Goal: Task Accomplishment & Management: Complete application form

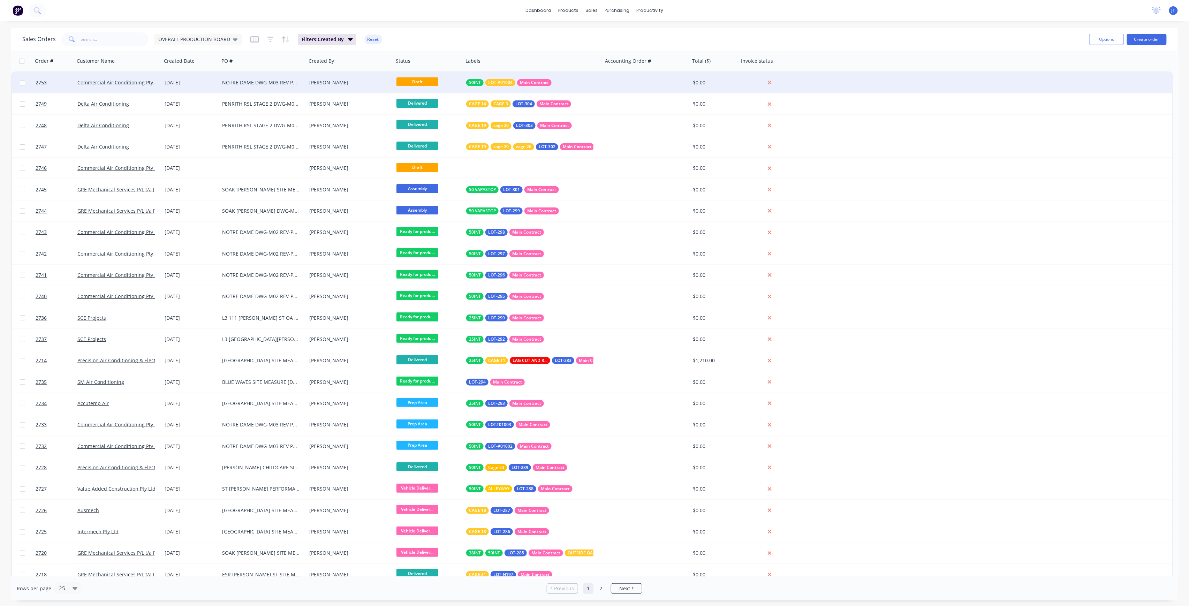
click at [418, 80] on span "Draft" at bounding box center [417, 81] width 42 height 9
click at [429, 83] on span "Draft" at bounding box center [417, 81] width 42 height 9
click at [675, 84] on div at bounding box center [646, 82] width 87 height 21
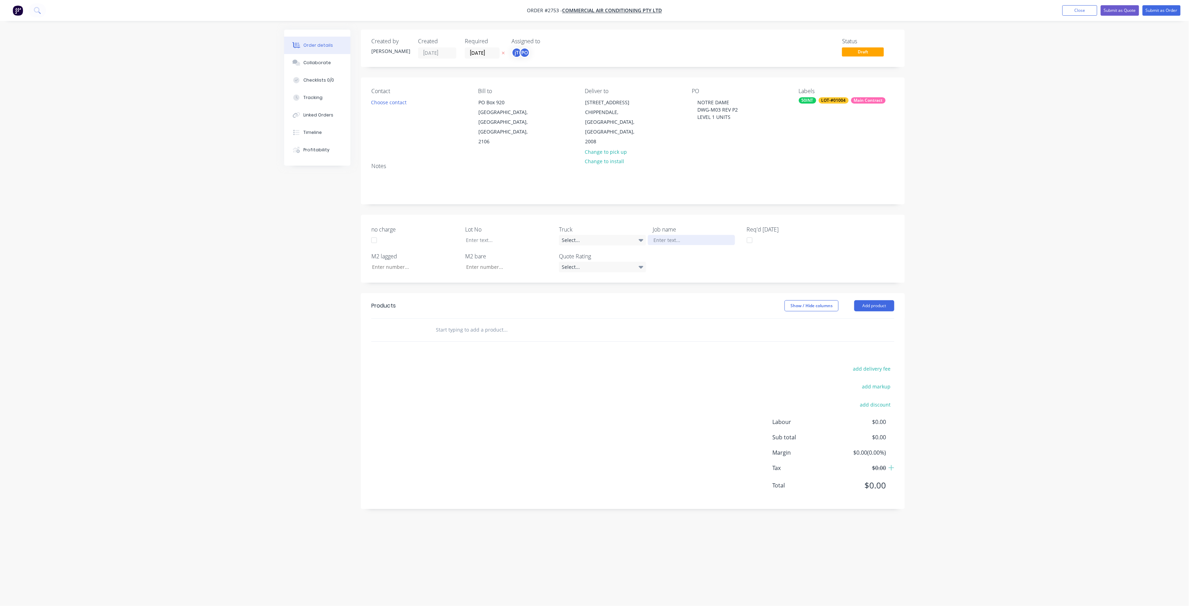
click at [670, 235] on div at bounding box center [691, 240] width 87 height 10
click at [672, 235] on div at bounding box center [691, 240] width 87 height 10
click at [674, 235] on div at bounding box center [691, 240] width 87 height 10
drag, startPoint x: 736, startPoint y: 118, endPoint x: 689, endPoint y: 101, distance: 50.3
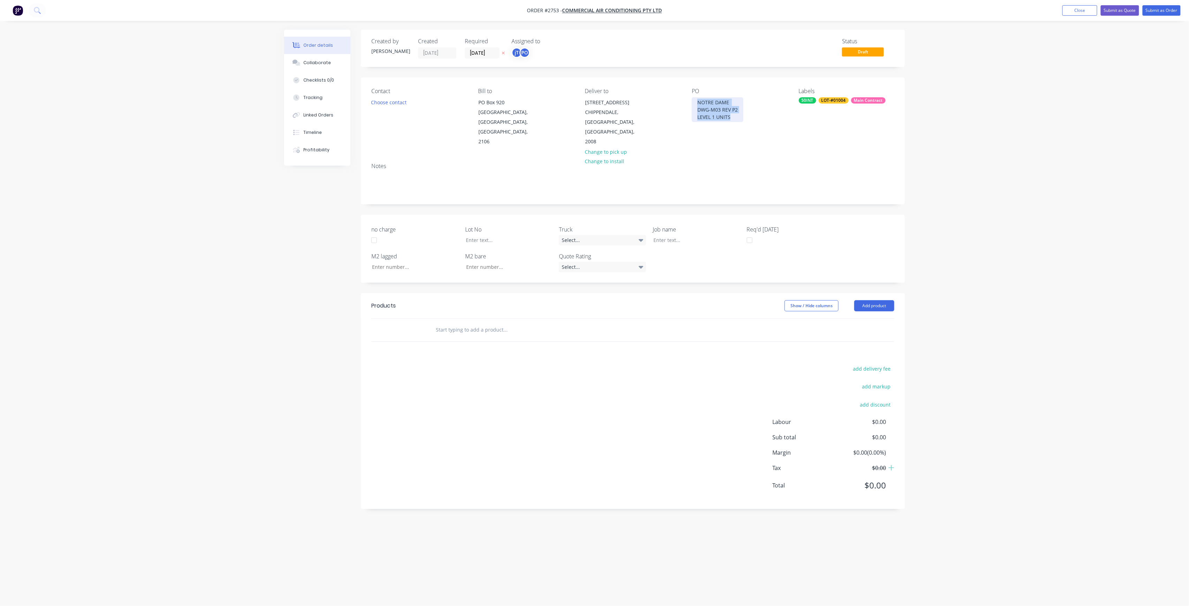
click at [689, 101] on div "Contact Choose contact [PERSON_NAME] to [GEOGRAPHIC_DATA] Deliver to [STREET_AD…" at bounding box center [633, 117] width 544 height 80
copy div "NOTRE DAME DWG-M03 REV P2 LEVEL 1 UNITS"
click at [696, 235] on div at bounding box center [691, 240] width 87 height 10
paste div
click at [710, 235] on div "NOTRE DAME DWG-M03 REV P2LEVEL 1 UNITS" at bounding box center [691, 243] width 87 height 17
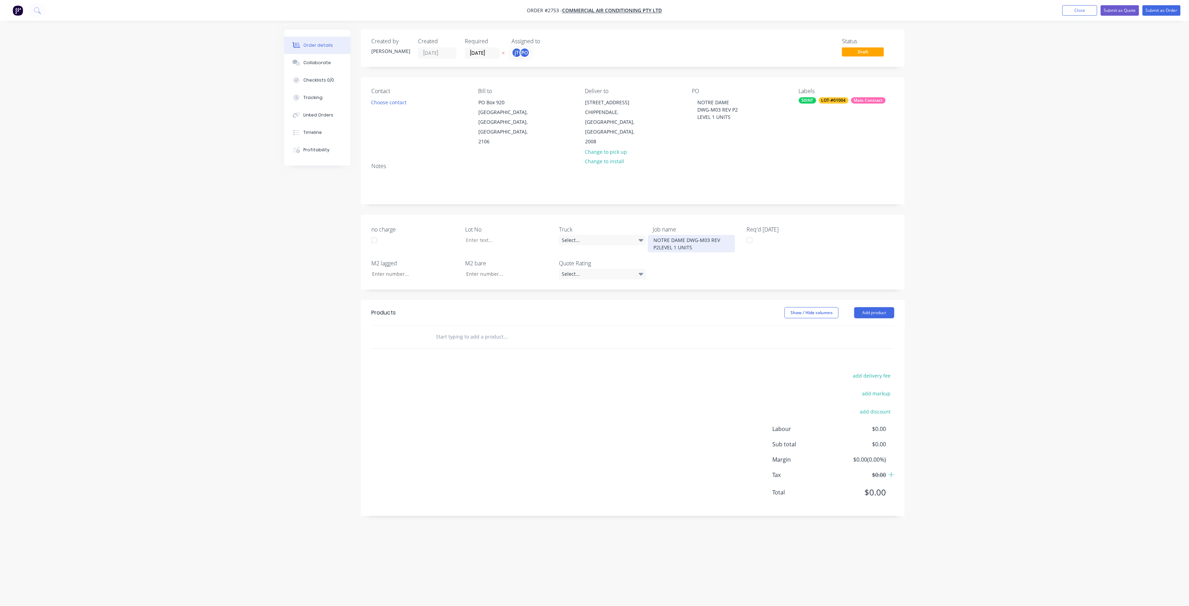
drag, startPoint x: 660, startPoint y: 236, endPoint x: 681, endPoint y: 239, distance: 21.2
click at [660, 236] on div "NOTRE DAME DWG-M03 REV P2LEVEL 1 UNITS" at bounding box center [691, 243] width 87 height 17
click at [686, 235] on div "NOTRE DAME DWG-M03 REV P2 LEVEL 1 UNITS" at bounding box center [691, 243] width 87 height 17
click at [699, 240] on div "NOTRE DAME DWG-M03 REV P2 LEVEL 1 UNITS" at bounding box center [691, 247] width 87 height 25
click at [699, 243] on div "NOTRE DAME DWG-M03 REV P2 LEVEL 1 UNITS" at bounding box center [691, 247] width 87 height 25
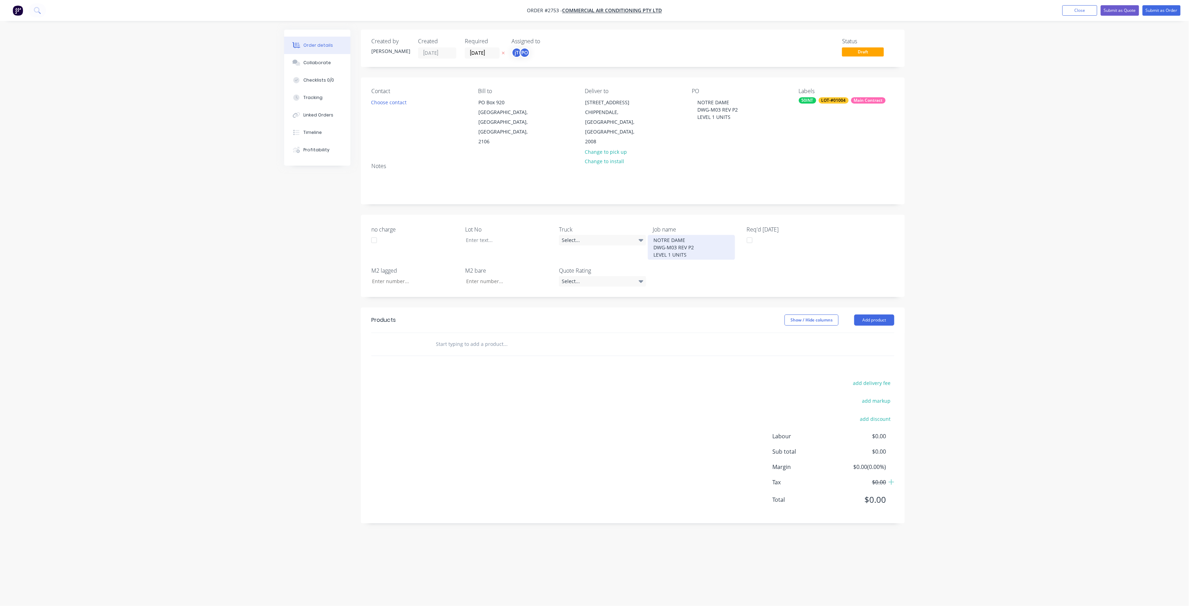
click at [697, 240] on div "NOTRE DAME DWG-M03 REV P2 LEVEL 1 UNITS" at bounding box center [691, 247] width 87 height 25
click at [699, 235] on div "NOTRE DAME DWG-M03 REV P2 LEVEL 1 UNITS" at bounding box center [691, 247] width 87 height 25
click at [471, 225] on label "Lot No" at bounding box center [508, 229] width 87 height 8
click at [476, 235] on div at bounding box center [503, 240] width 87 height 10
click at [479, 235] on div at bounding box center [503, 240] width 87 height 10
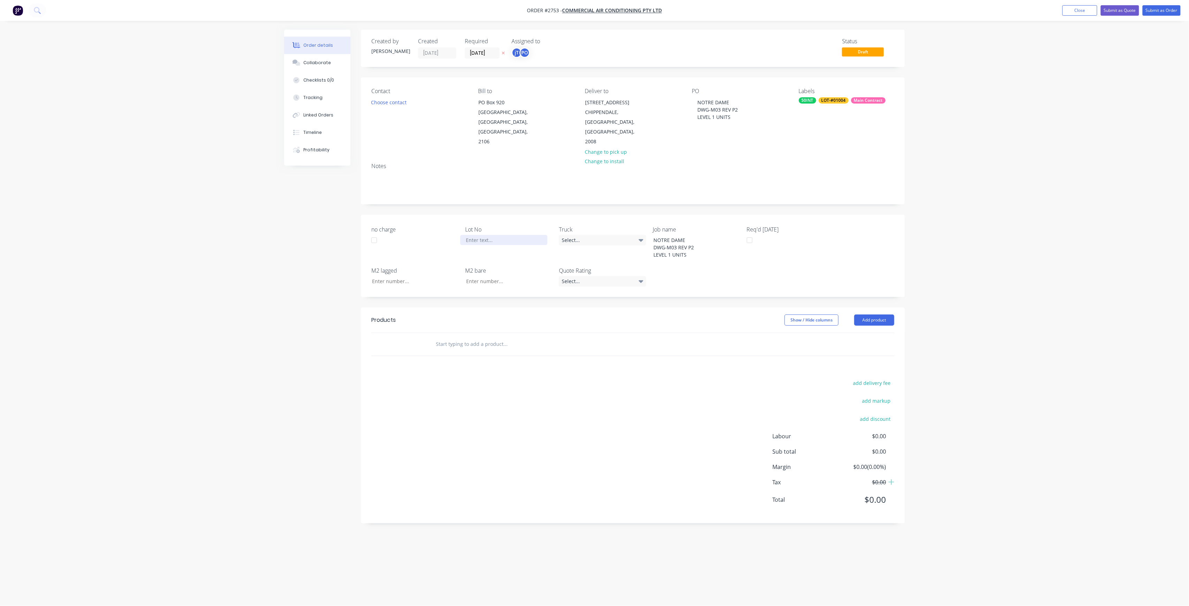
click at [484, 235] on div at bounding box center [503, 240] width 87 height 10
click at [891, 225] on div "no charge Lot No #01004 Truck Select... Job name NOTRE DAME DWG-M03 REV P2 LEVE…" at bounding box center [633, 256] width 544 height 82
click at [472, 337] on input "text" at bounding box center [505, 344] width 139 height 14
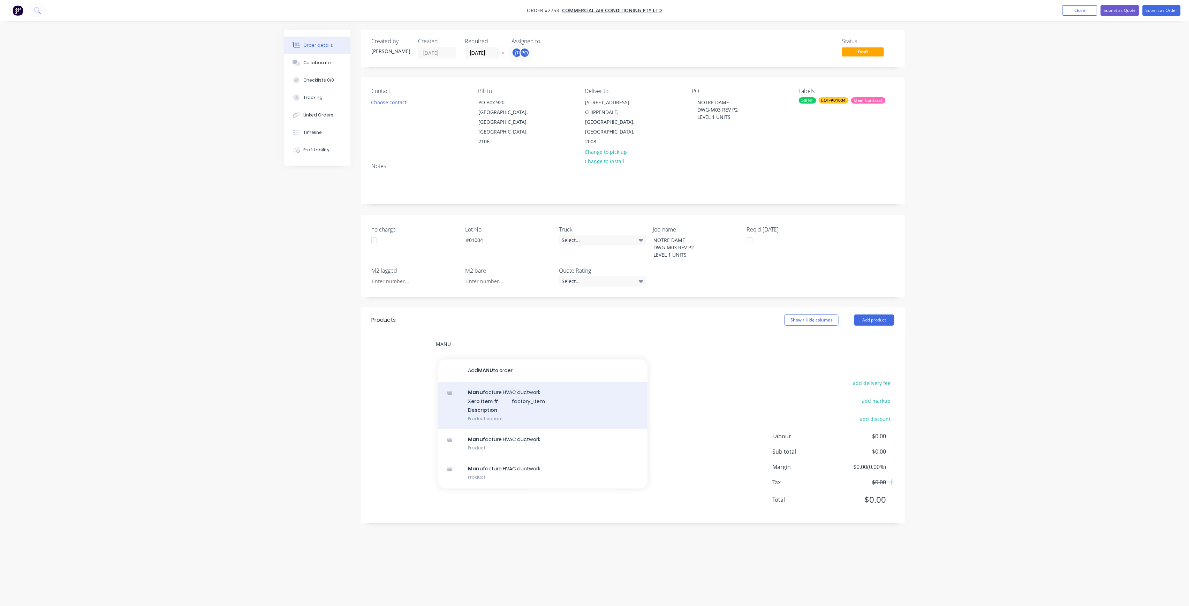
type input "MANU"
click at [553, 400] on div "Manu facture HVAC ductwork Xero Item # factory_item Description Product variant" at bounding box center [542, 405] width 209 height 47
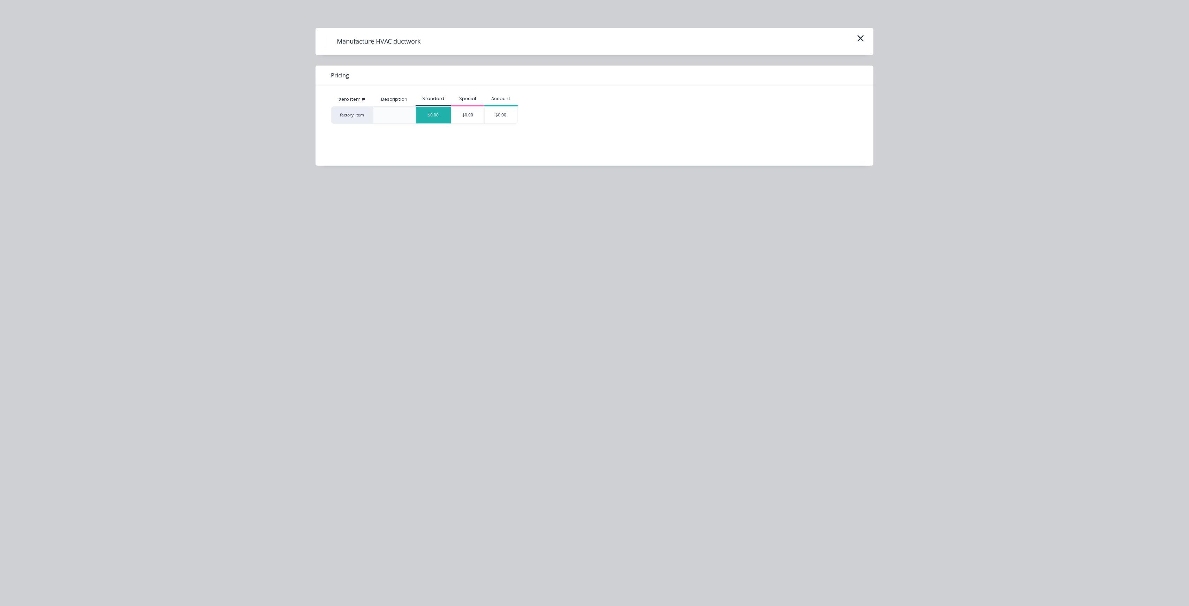
click at [430, 118] on div "$0.00" at bounding box center [433, 115] width 35 height 17
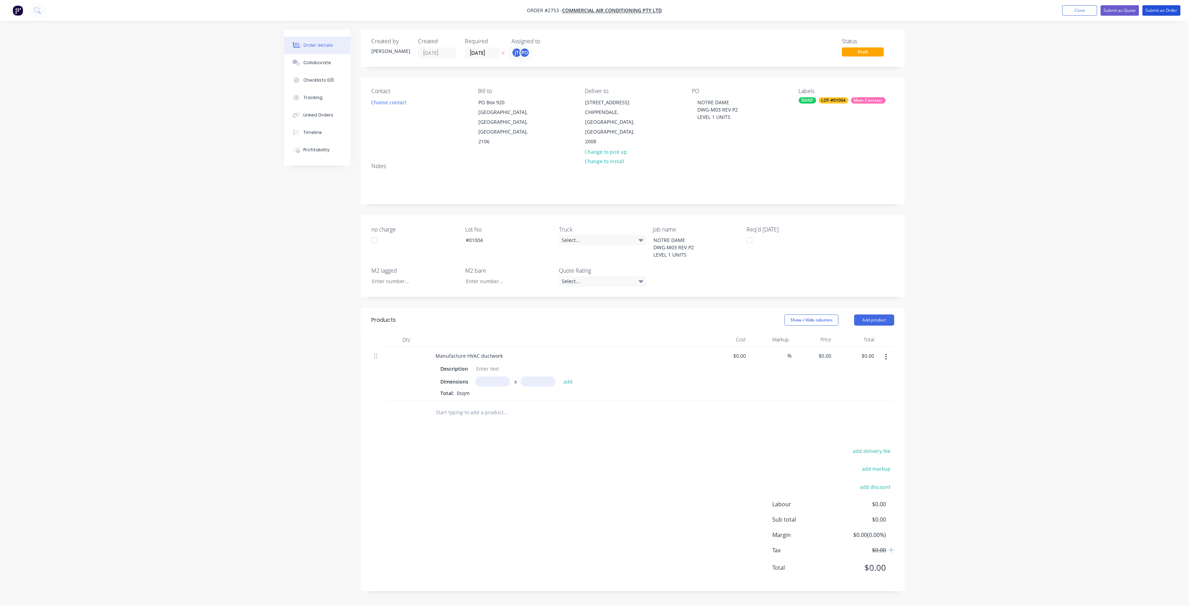
drag, startPoint x: 1172, startPoint y: 6, endPoint x: 1166, endPoint y: 1, distance: 7.7
click at [1173, 7] on button "Submit as Order" at bounding box center [1162, 10] width 38 height 10
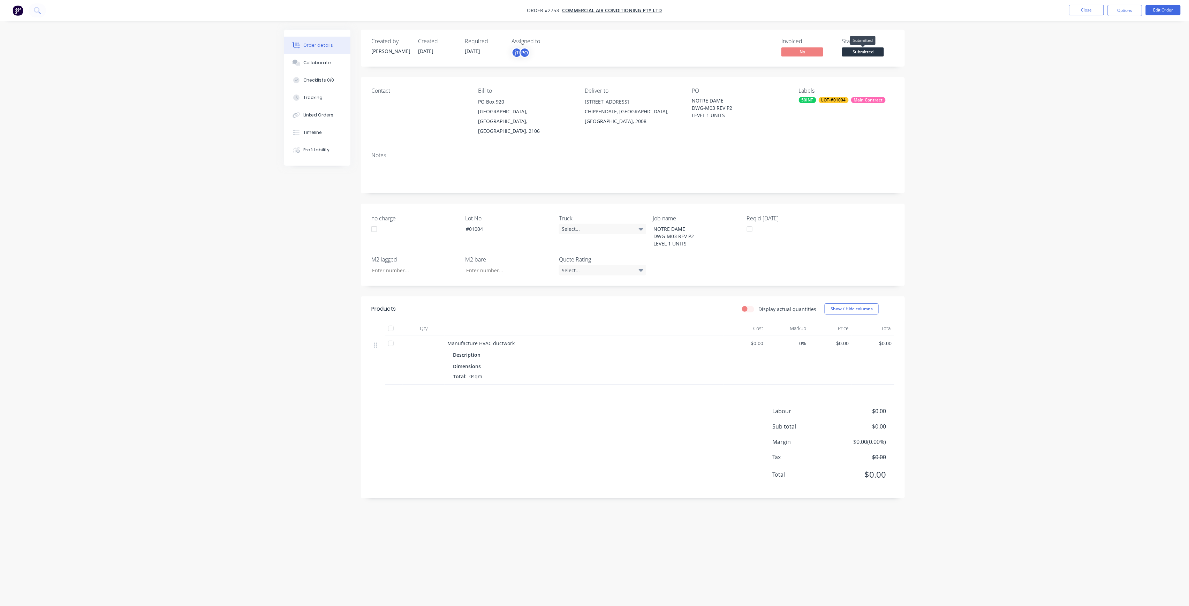
click at [863, 51] on span "Submitted" at bounding box center [863, 51] width 42 height 9
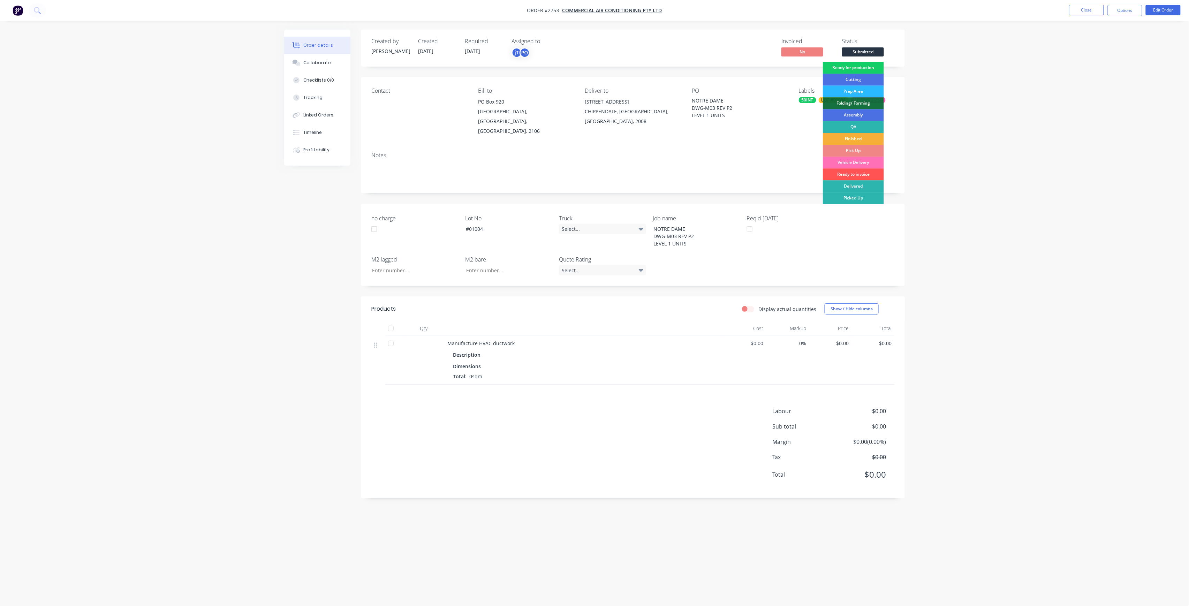
click at [874, 69] on div "Ready for production" at bounding box center [853, 68] width 61 height 12
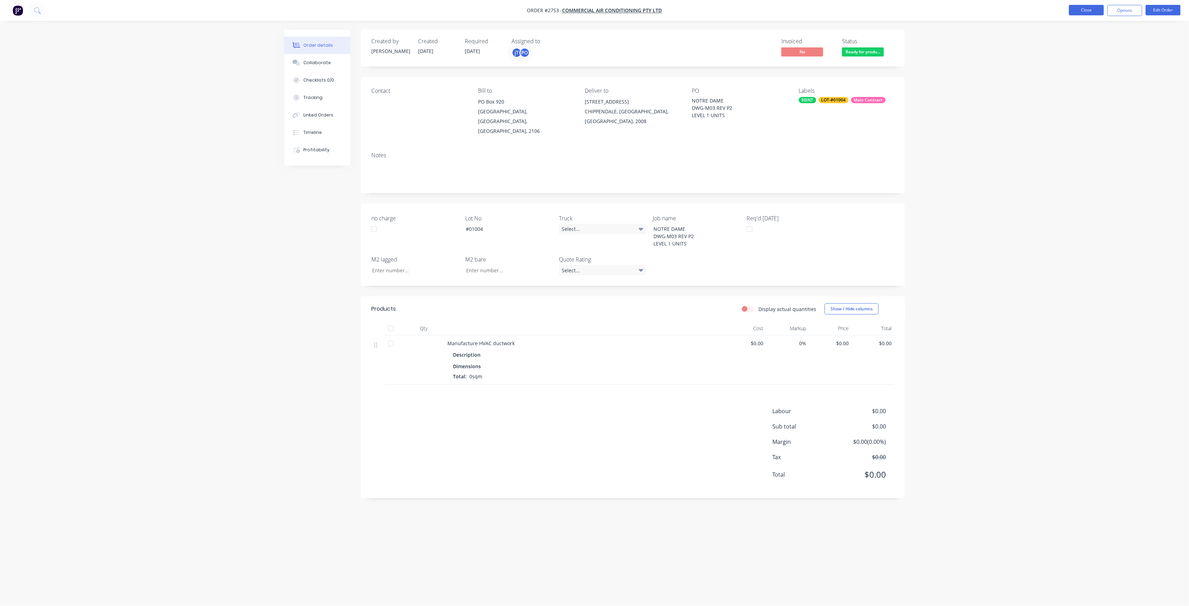
click at [1088, 13] on button "Close" at bounding box center [1086, 10] width 35 height 10
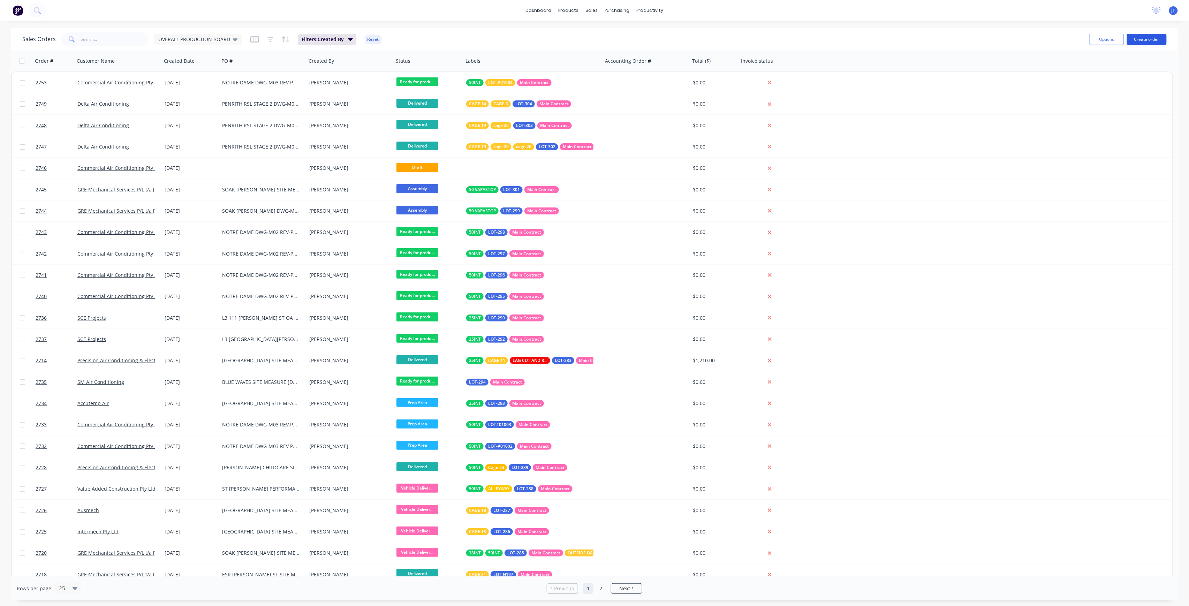
click at [1148, 44] on button "Create order" at bounding box center [1147, 39] width 40 height 11
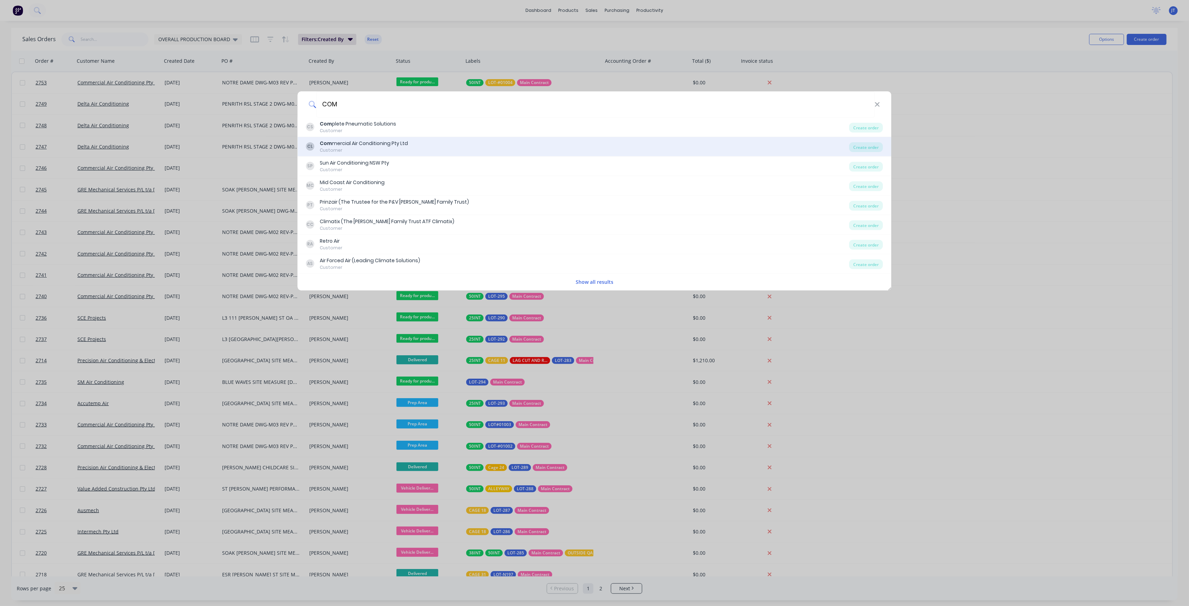
type input "COM"
click at [408, 152] on div "CL Com mercial Air Conditioning Pty Ltd Customer" at bounding box center [577, 147] width 543 height 14
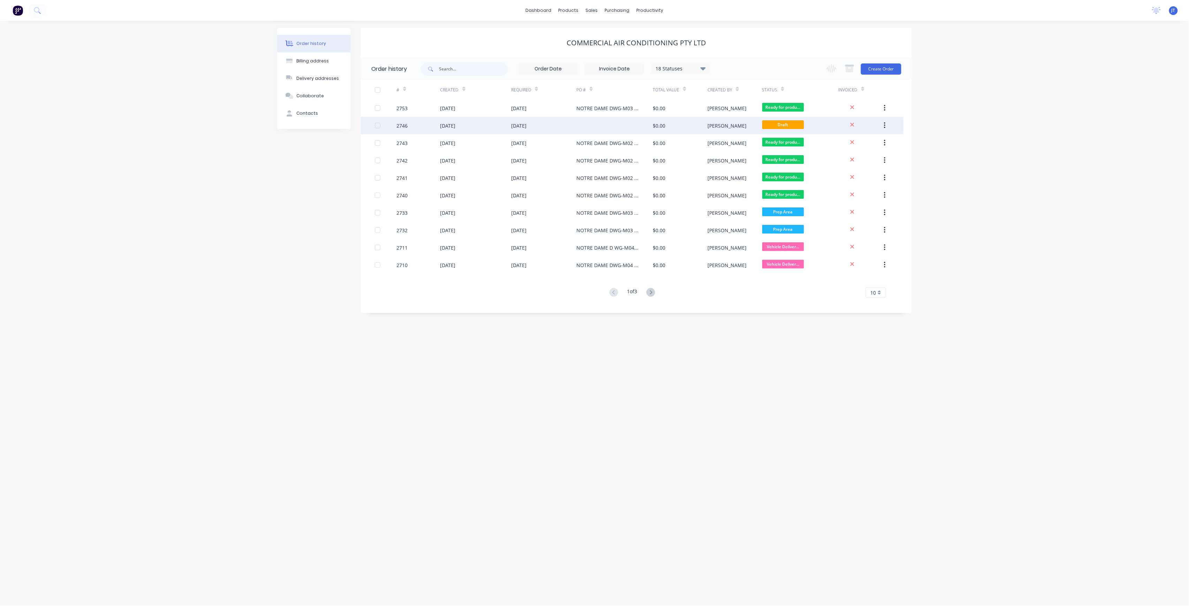
click at [767, 129] on div "Draft" at bounding box center [783, 125] width 42 height 10
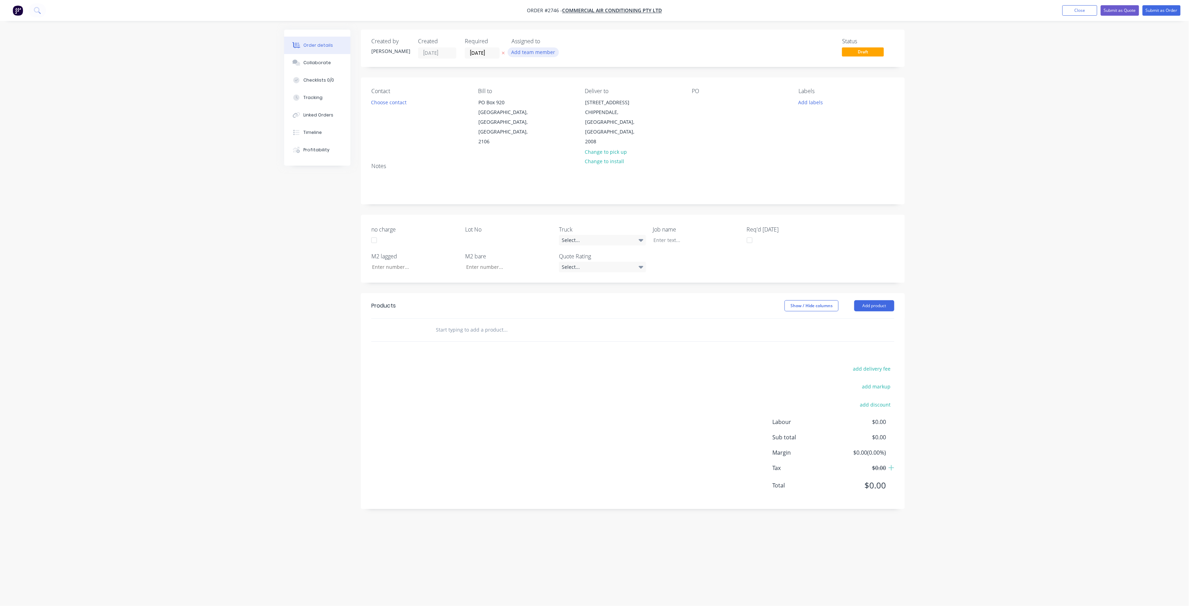
click at [536, 56] on button "Add team member" at bounding box center [533, 51] width 51 height 9
click at [582, 89] on div "[PERSON_NAME] (You)" at bounding box center [568, 90] width 70 height 7
click at [584, 140] on div "[PERSON_NAME]" at bounding box center [568, 139] width 70 height 7
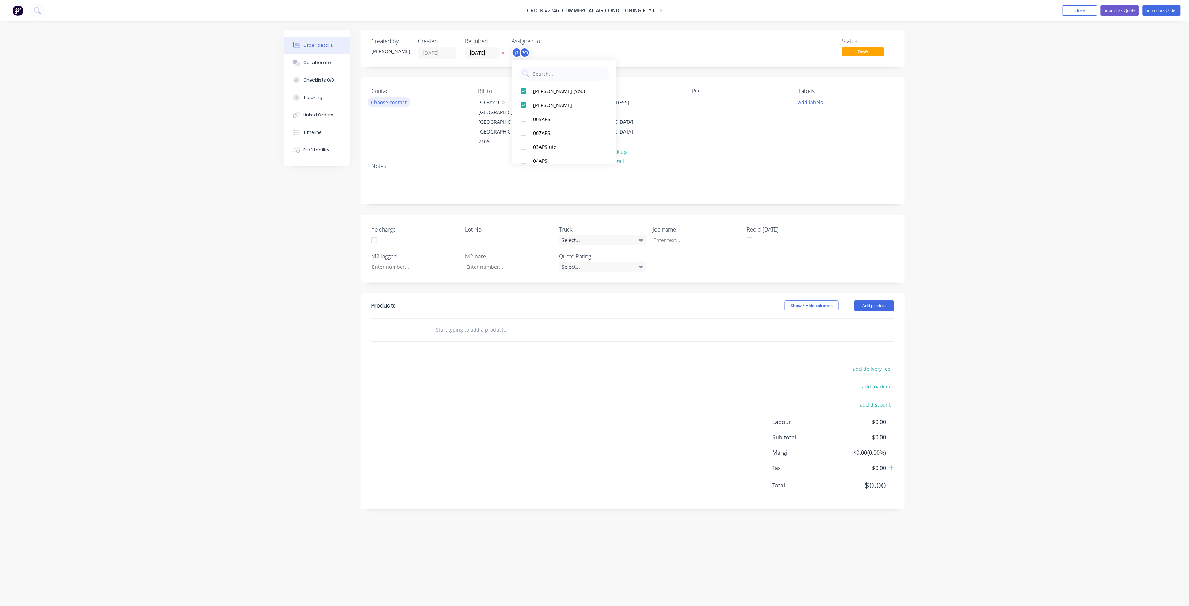
click at [377, 101] on button "Choose contact" at bounding box center [389, 101] width 43 height 9
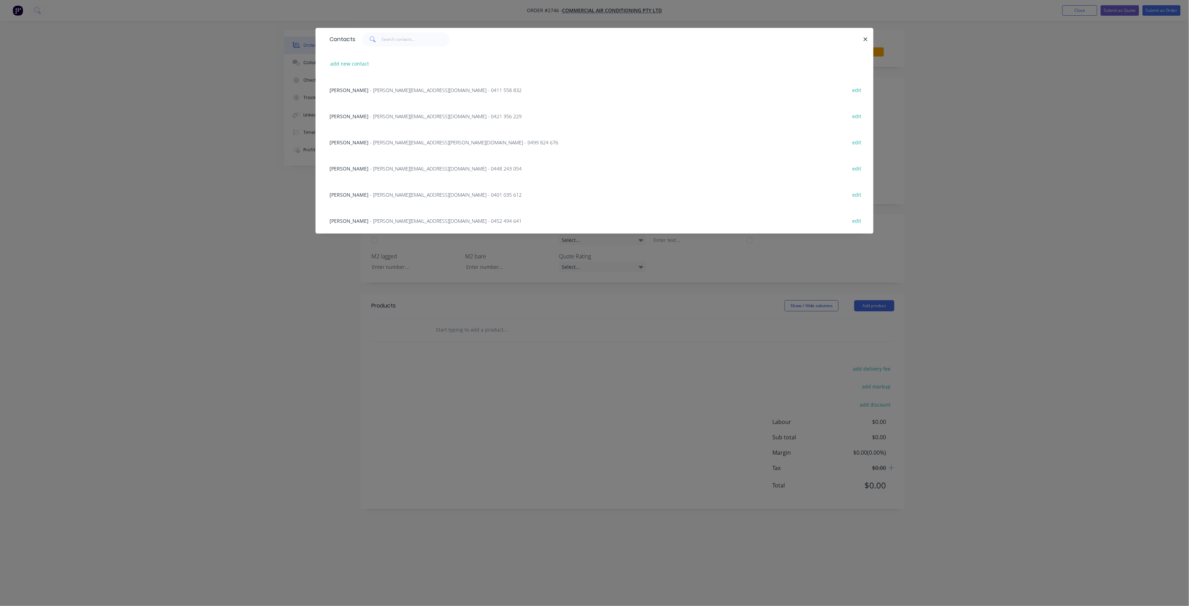
click at [254, 205] on div "Contacts add new contact [PERSON_NAME] - [PERSON_NAME][EMAIL_ADDRESS][DOMAIN_NA…" at bounding box center [594, 303] width 1189 height 606
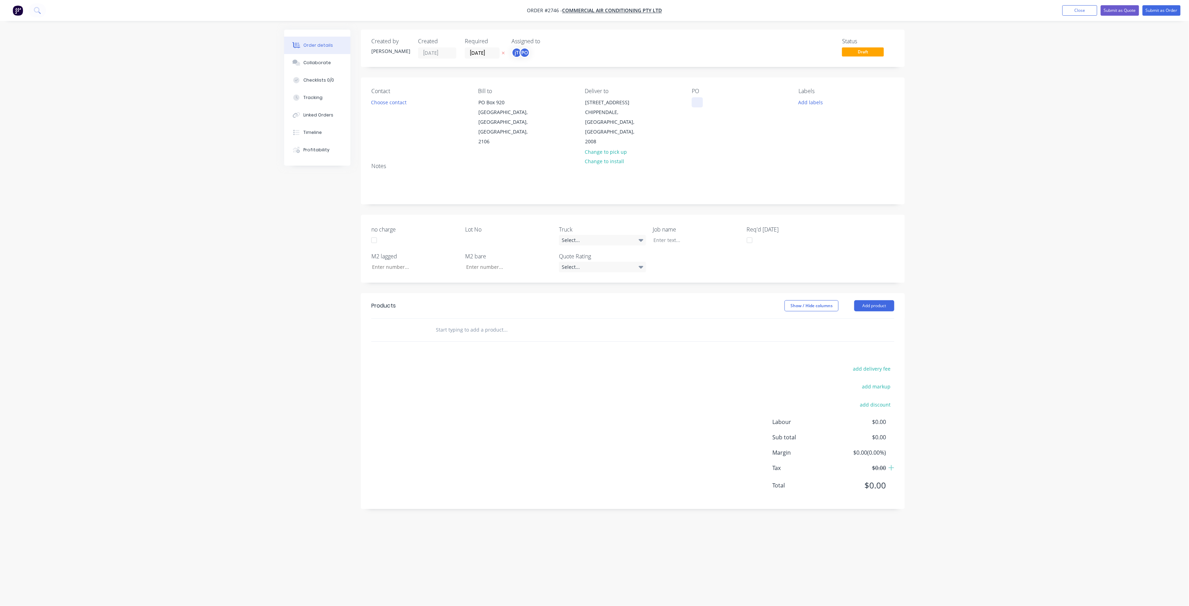
click at [694, 105] on div at bounding box center [697, 102] width 11 height 10
paste div
click at [729, 100] on div "NOTRE DAME DWG-M03 REV P2LEVEL 1 UNITS" at bounding box center [735, 105] width 87 height 17
click at [739, 108] on div "NOTRE DAME DWG-M03 REV P2LEVEL 1 UNITS" at bounding box center [734, 105] width 85 height 17
click at [810, 103] on button "Add labels" at bounding box center [811, 101] width 32 height 9
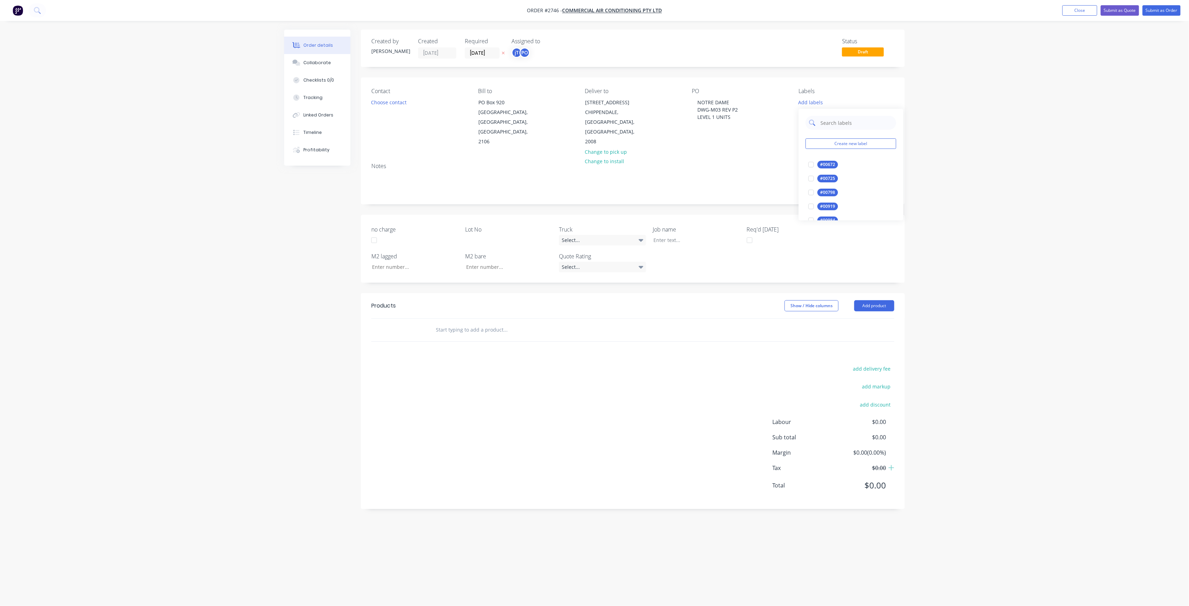
click at [842, 123] on input "text" at bounding box center [856, 123] width 73 height 14
type input "LOT-01005"
click at [852, 145] on button "Create new label" at bounding box center [851, 143] width 91 height 10
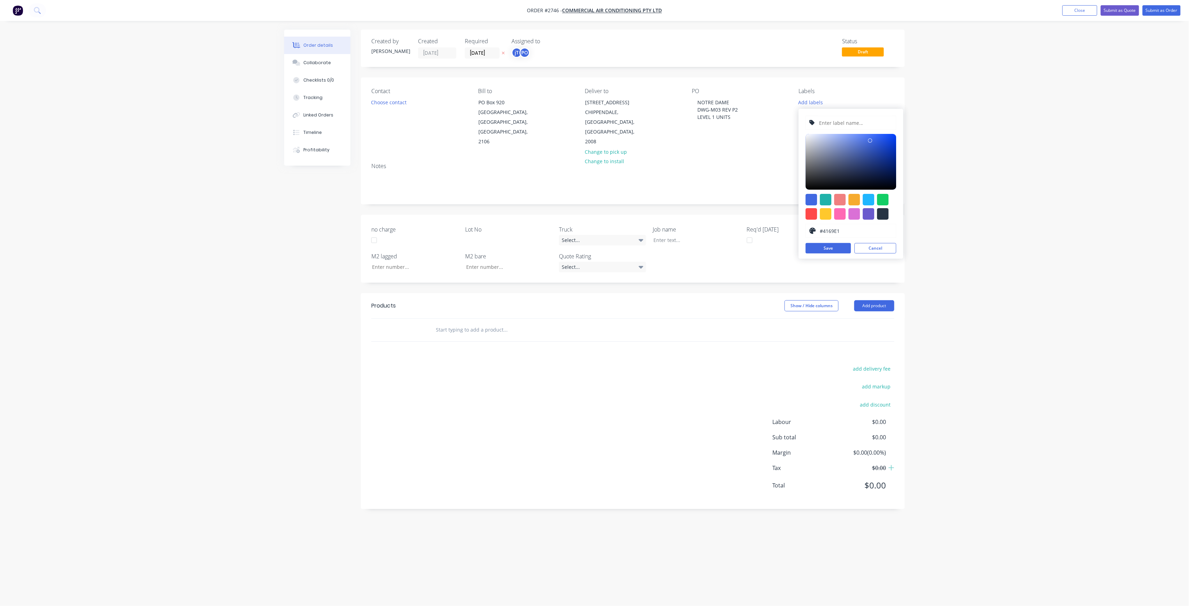
click at [849, 123] on input "text" at bounding box center [855, 122] width 74 height 13
type input "LOT-#01005"
click at [834, 247] on button "Save" at bounding box center [828, 248] width 45 height 10
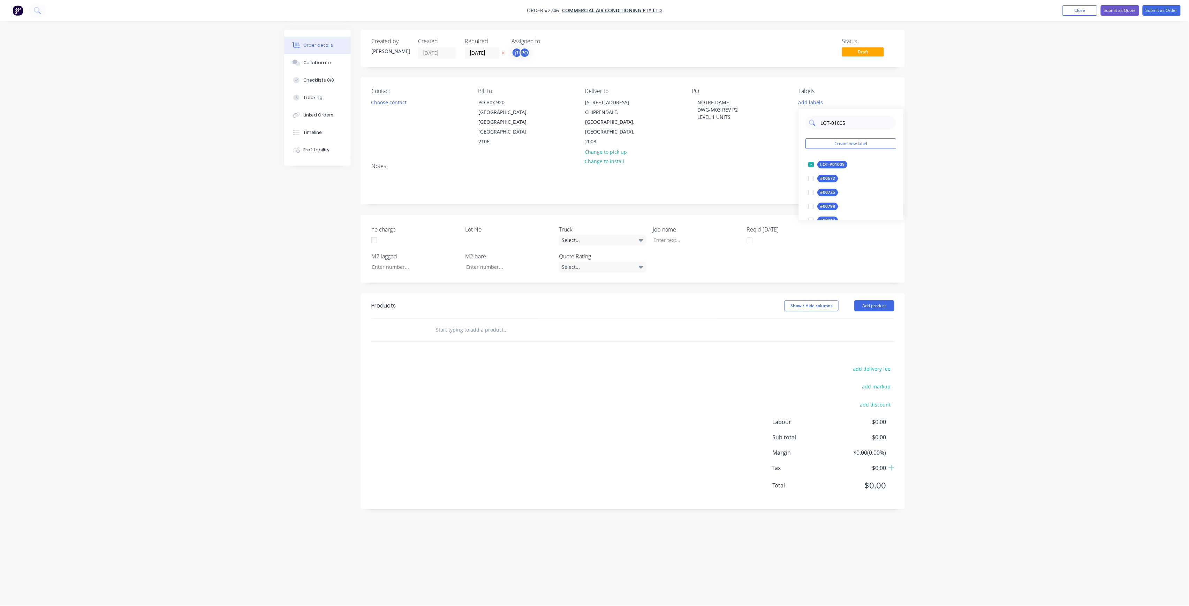
click at [861, 123] on input "LOT-01005" at bounding box center [856, 123] width 73 height 14
click at [828, 193] on div "50INT" at bounding box center [826, 193] width 17 height 8
click at [852, 113] on input "50" at bounding box center [856, 120] width 73 height 14
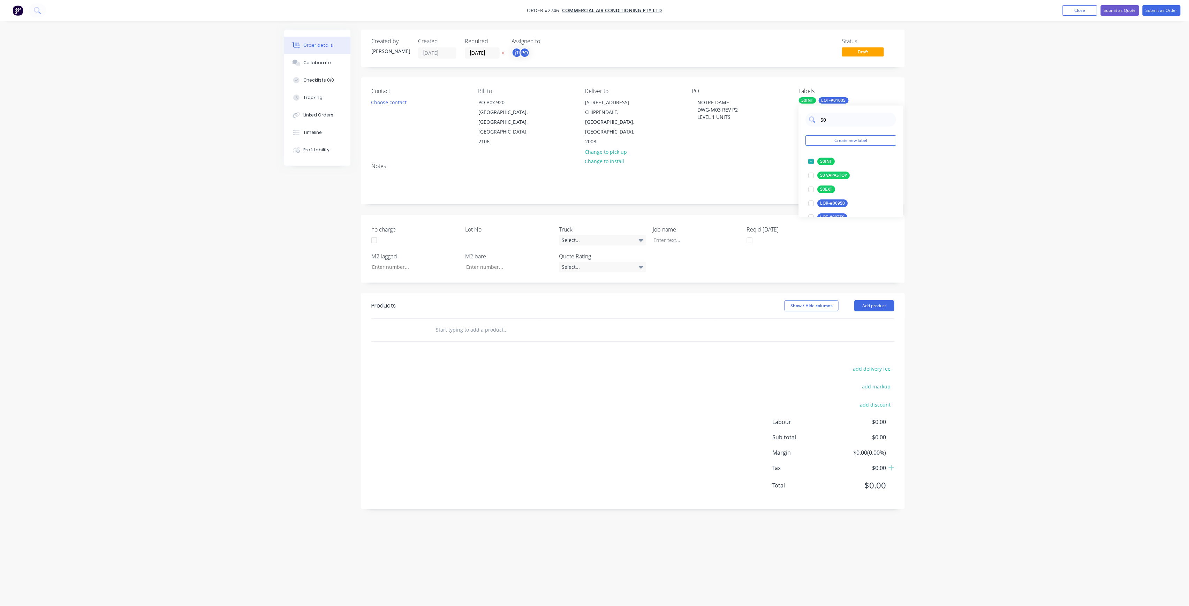
click at [852, 113] on input "50" at bounding box center [856, 120] width 73 height 14
type input "MAIN"
click at [825, 165] on div "Main Contract" at bounding box center [835, 162] width 35 height 8
drag, startPoint x: 1120, startPoint y: 228, endPoint x: 848, endPoint y: 230, distance: 271.6
click at [1119, 229] on div "Order details Collaborate Checklists 0/0 Tracking Linked Orders Timeline Profit…" at bounding box center [594, 303] width 1189 height 606
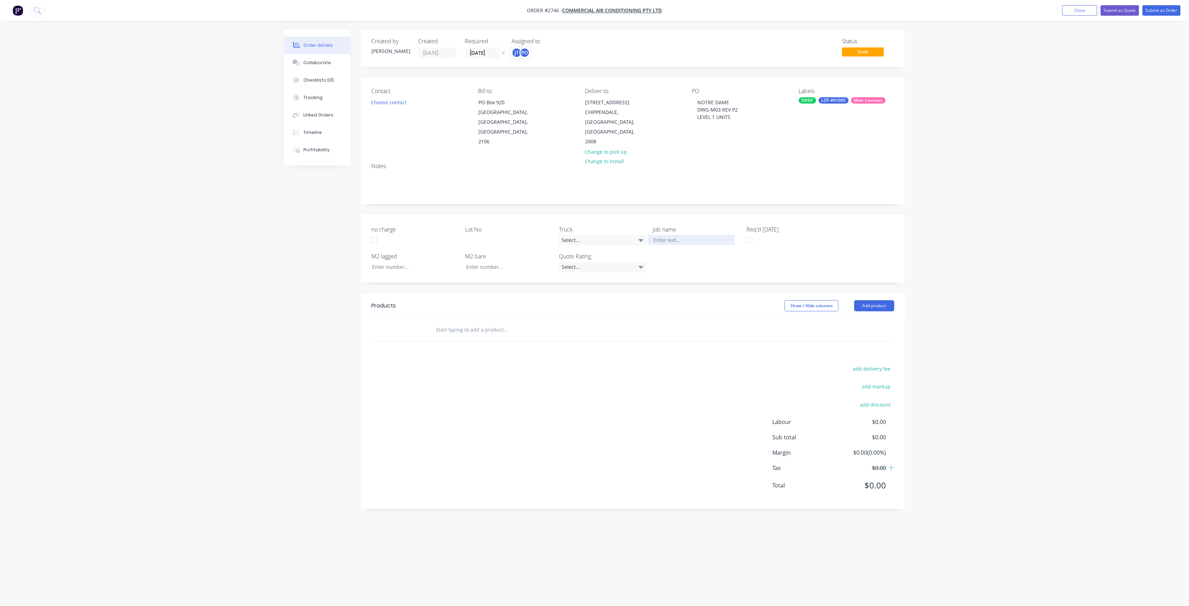
click at [681, 235] on div at bounding box center [691, 240] width 87 height 10
paste div
click at [686, 235] on div "NOTRE DAME DWG-M03 REV P2LEVEL 1 UNITS" at bounding box center [691, 243] width 87 height 17
click at [695, 236] on div "NOTRE DAME DWG-M03 REV P2LEVEL 1 UNITS" at bounding box center [691, 243] width 87 height 17
click at [693, 236] on div "NOTRE DAME DWG-M03 REV P2LEVEL 1 UNITS" at bounding box center [691, 243] width 87 height 17
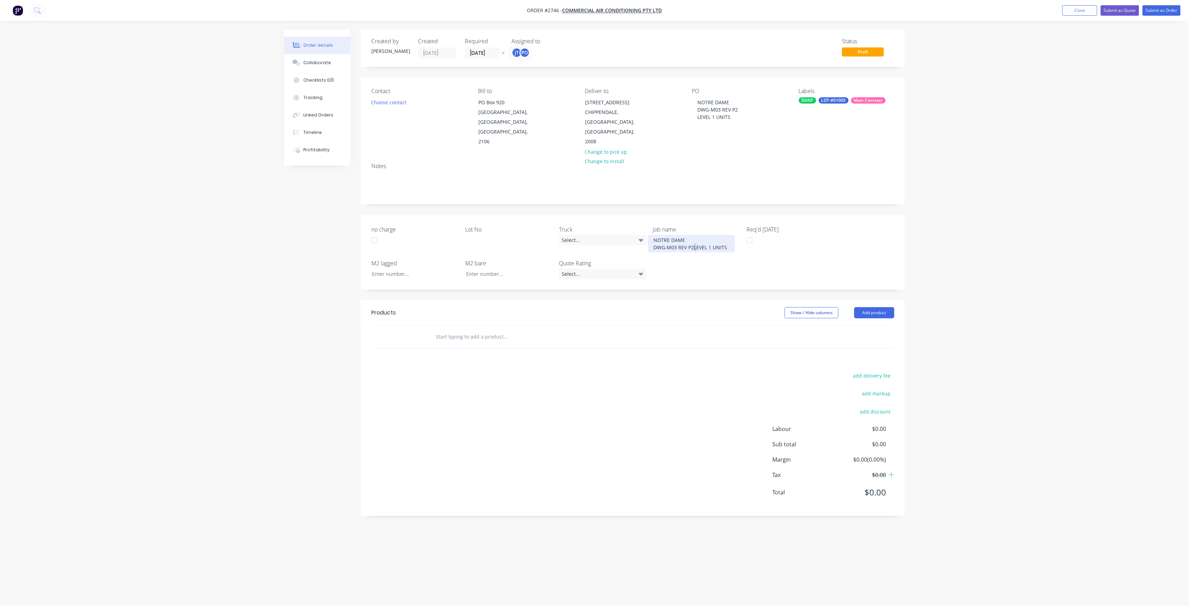
click at [692, 237] on div "NOTRE DAME DWG-M03 REV P2LEVEL 1 UNITS" at bounding box center [691, 243] width 87 height 17
drag, startPoint x: 502, startPoint y: 234, endPoint x: 498, endPoint y: 229, distance: 5.9
click at [502, 235] on div at bounding box center [503, 240] width 87 height 10
click at [510, 337] on input "text" at bounding box center [505, 344] width 139 height 14
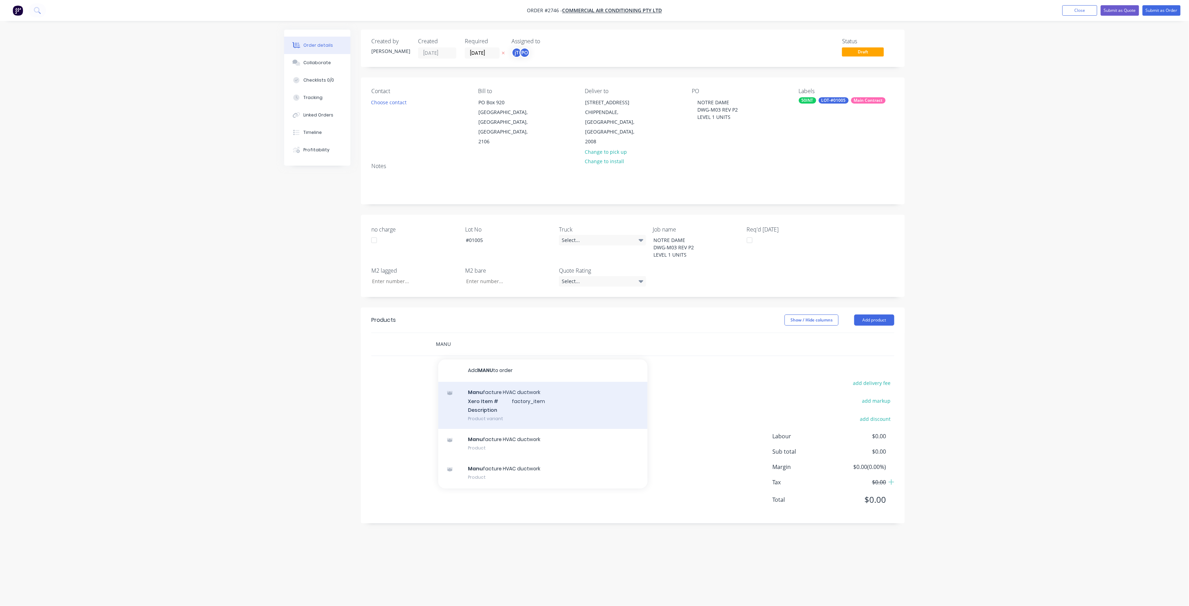
type input "MANU"
click at [490, 391] on div "Manu facture HVAC ductwork Xero Item # factory_item Description Product variant" at bounding box center [542, 405] width 209 height 47
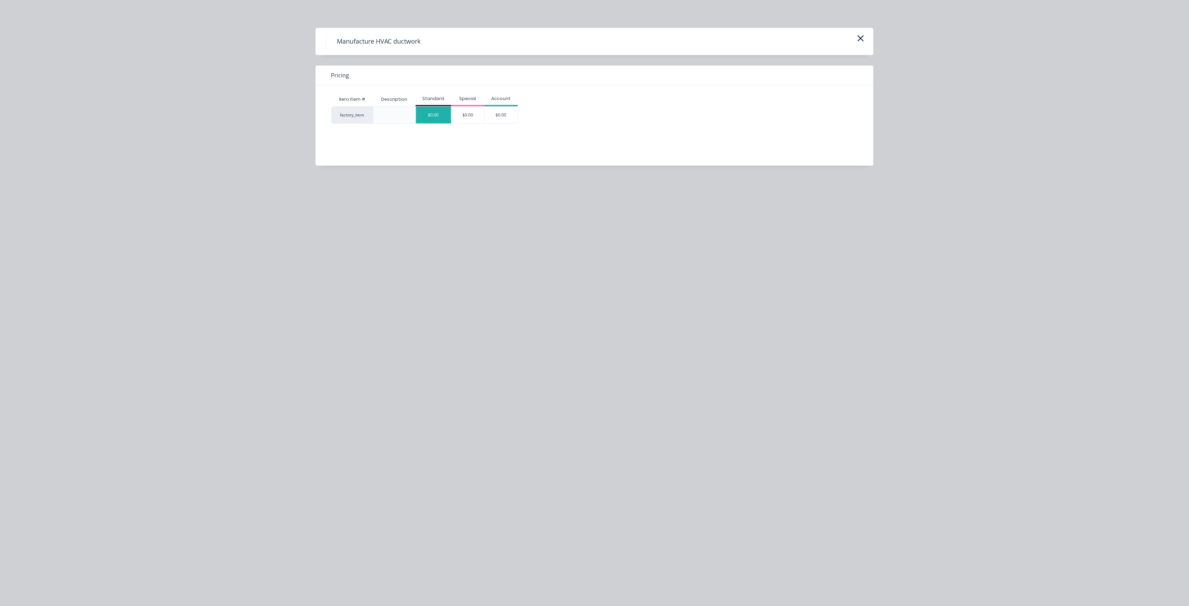
click at [437, 110] on div "$0.00" at bounding box center [433, 115] width 35 height 17
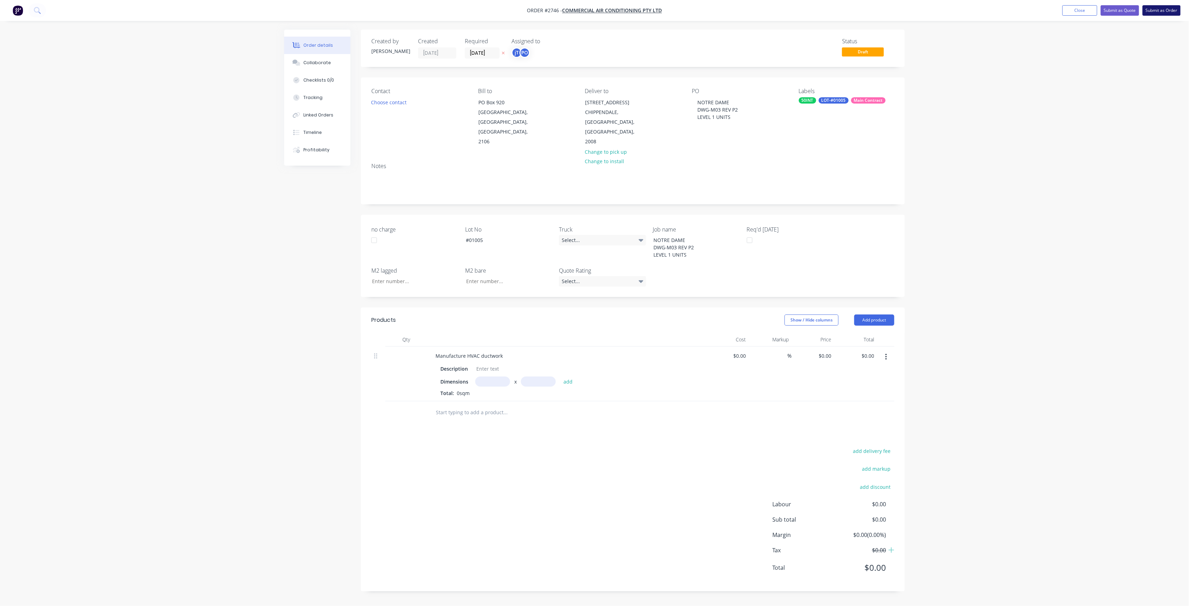
click at [1164, 7] on button "Submit as Order" at bounding box center [1162, 10] width 38 height 10
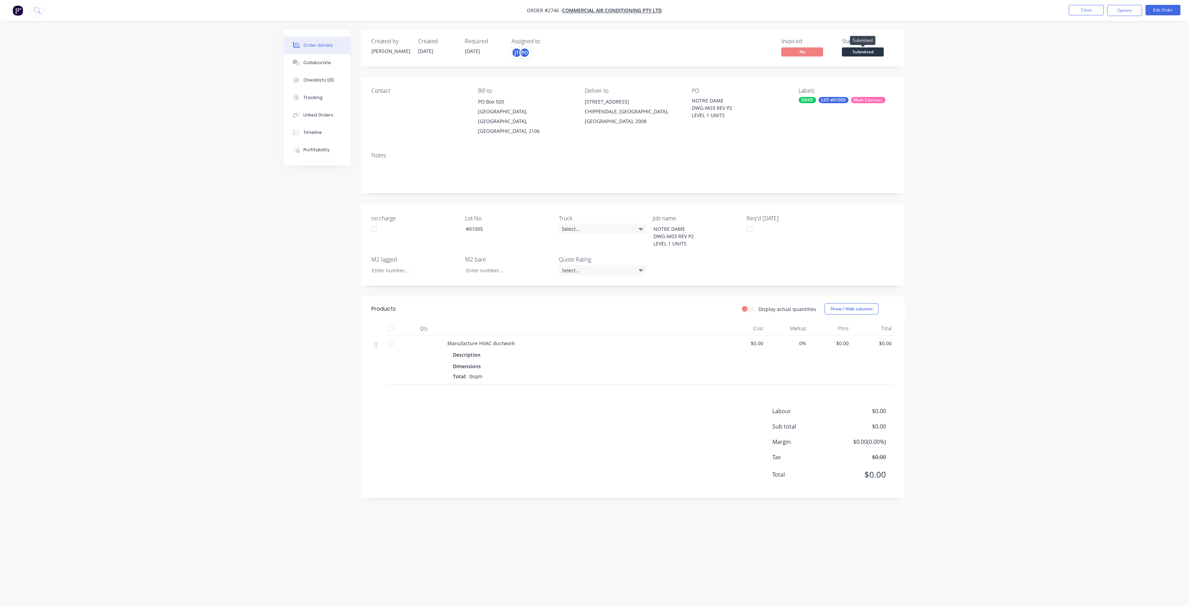
click at [858, 52] on span "Submitted" at bounding box center [863, 51] width 42 height 9
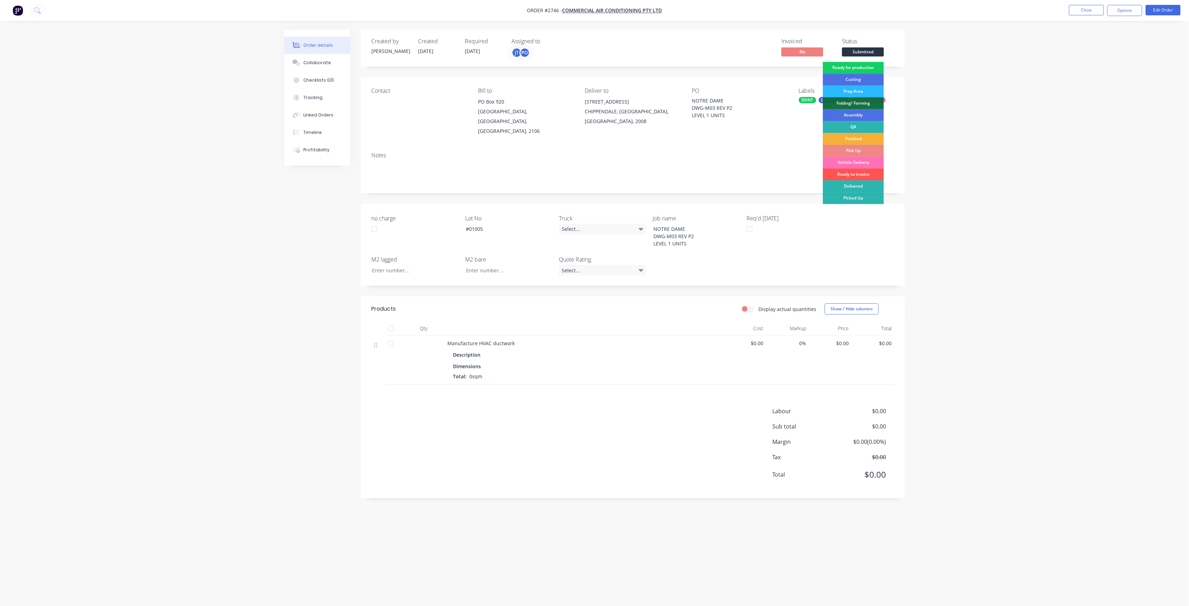
click at [871, 68] on div "Ready for production" at bounding box center [853, 68] width 61 height 12
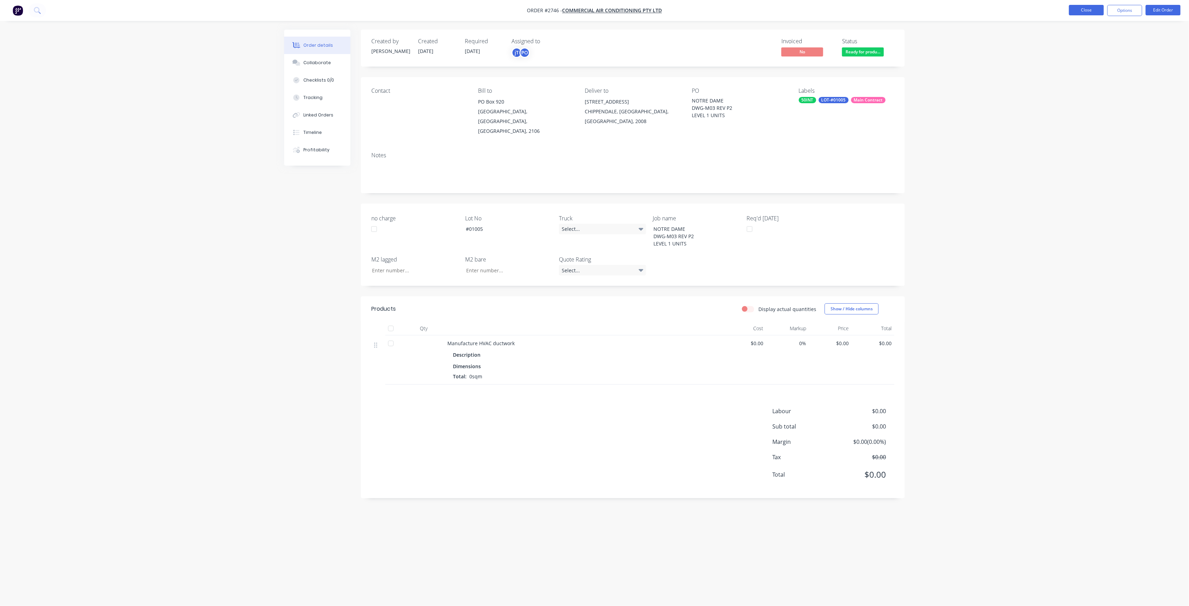
click at [1081, 5] on button "Close" at bounding box center [1086, 10] width 35 height 10
